Goal: Information Seeking & Learning: Learn about a topic

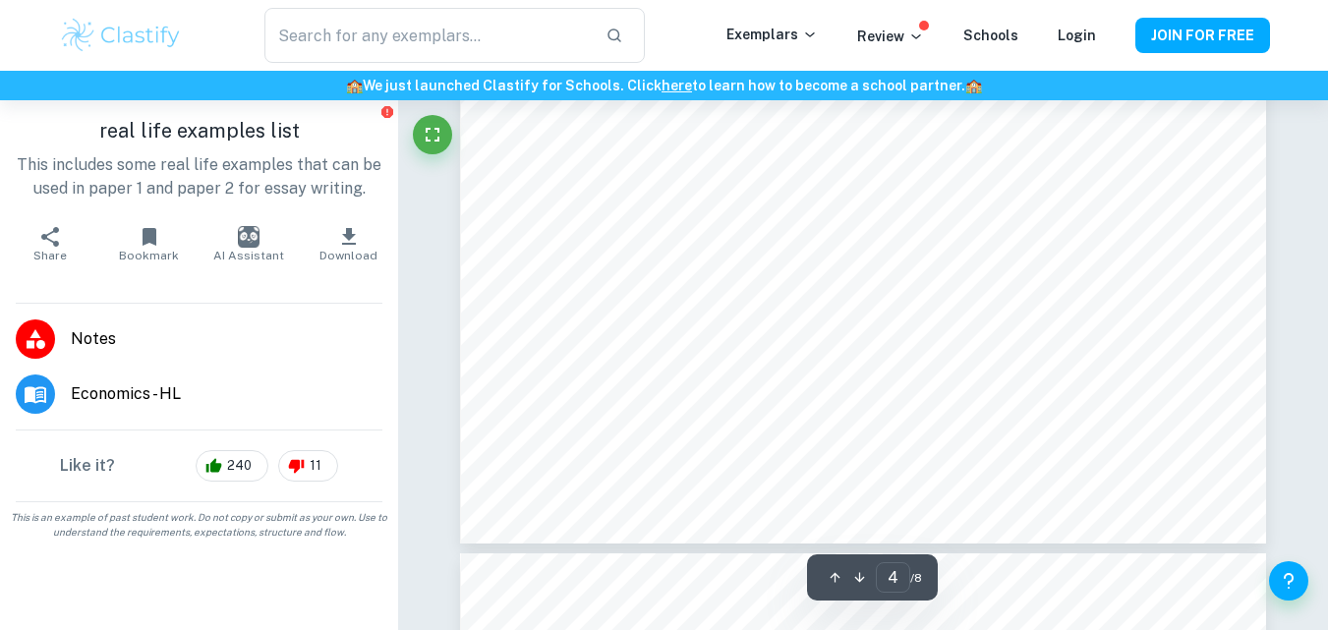
scroll to position [4266, 0]
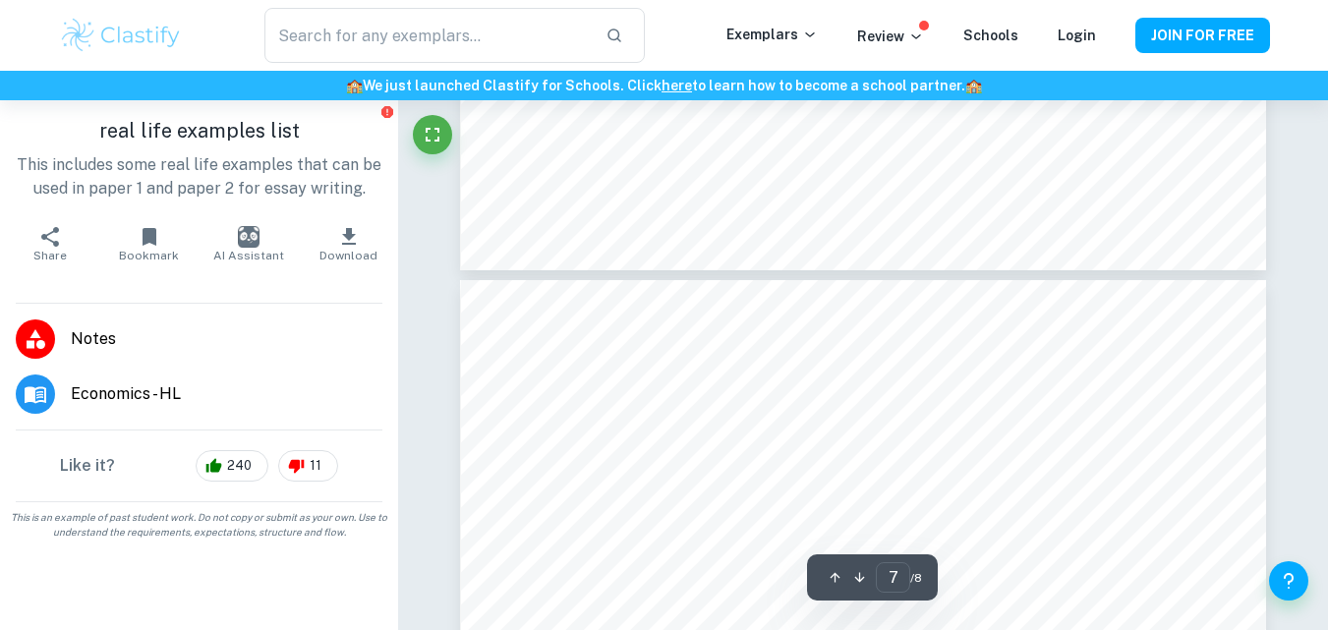
type input "8"
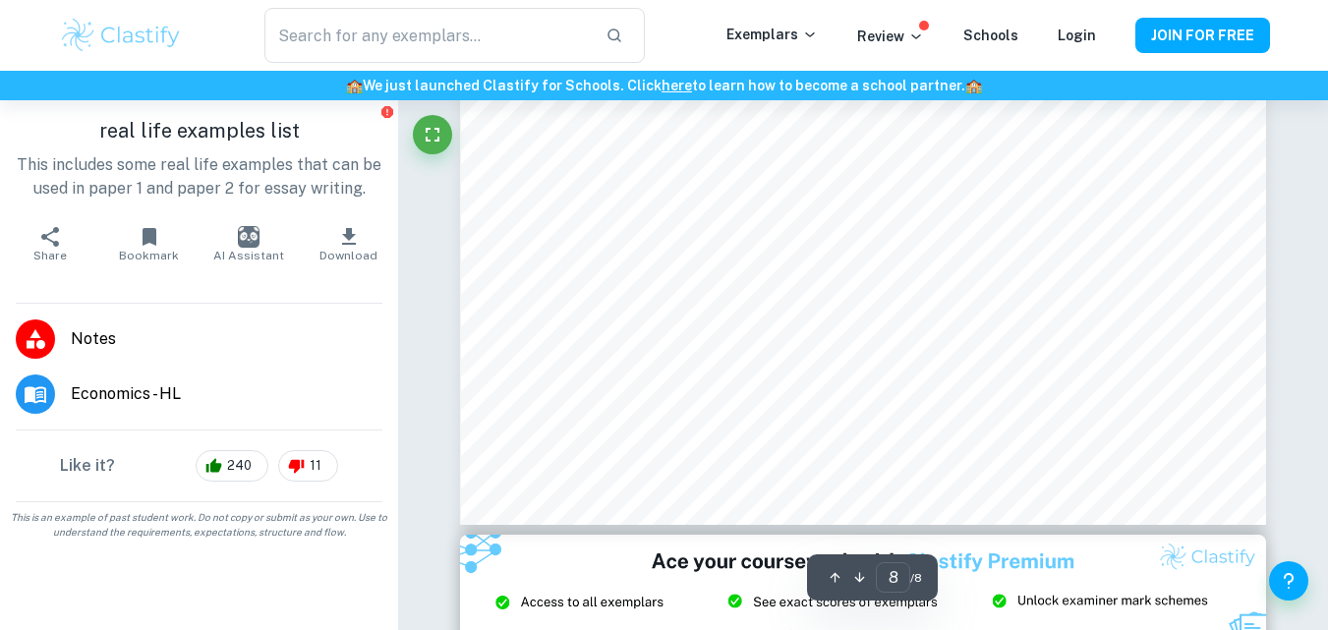
scroll to position [8299, 0]
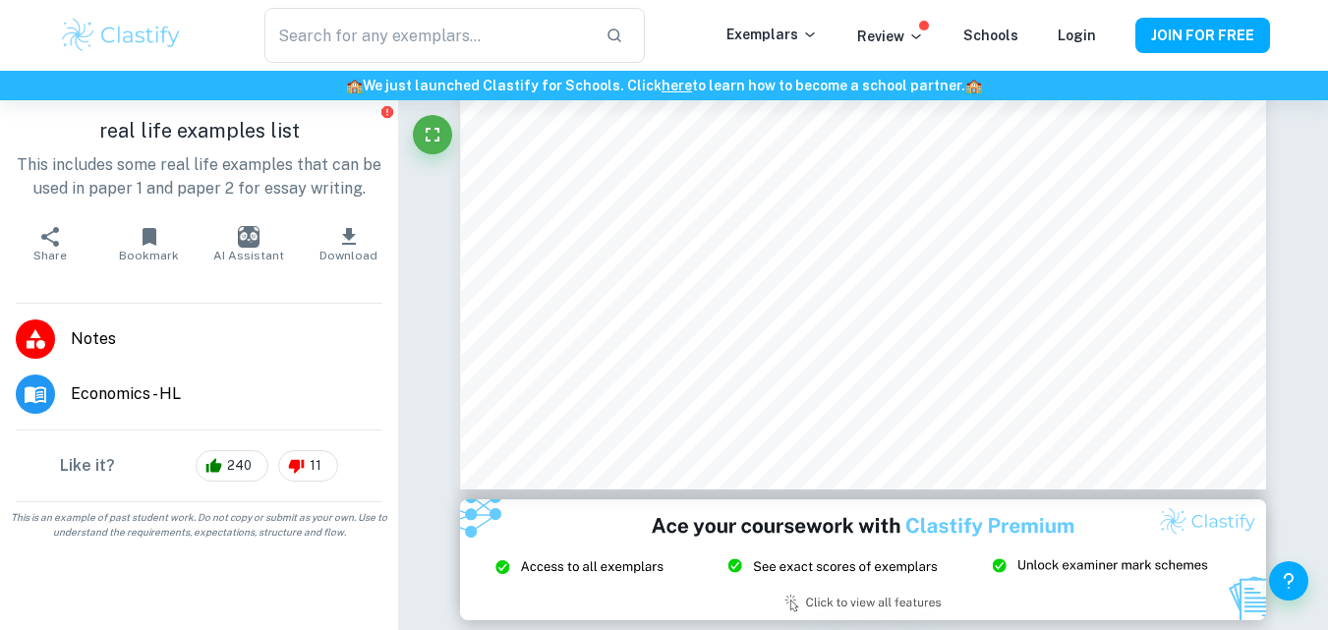
click at [189, 395] on span "Economics - HL" at bounding box center [227, 394] width 312 height 24
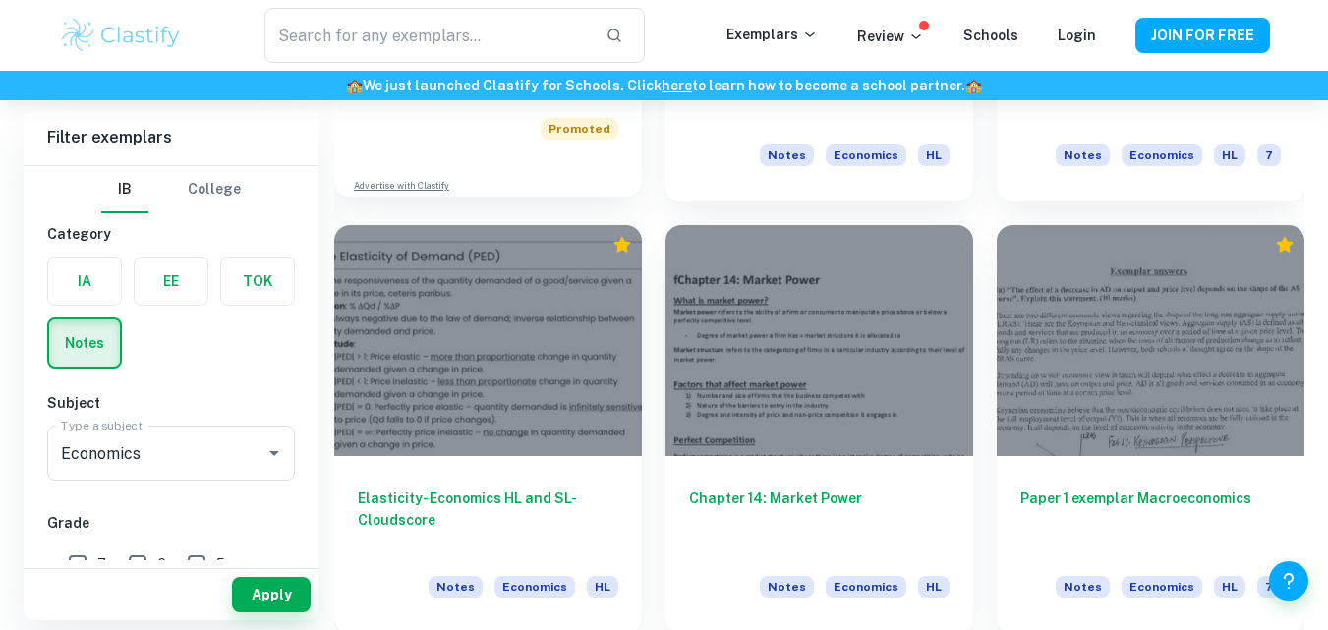
scroll to position [1320, 0]
